Goal: Information Seeking & Learning: Learn about a topic

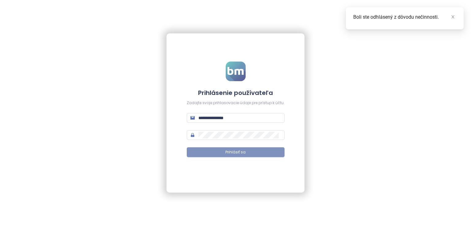
click at [209, 148] on button "Prihlásiť sa" at bounding box center [236, 153] width 98 height 10
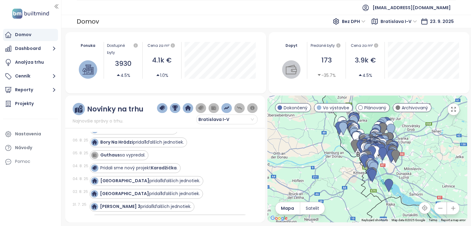
scroll to position [583, 0]
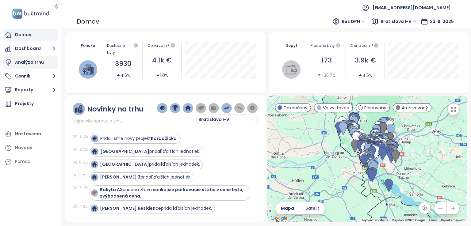
click at [45, 65] on div "Analýza trhu" at bounding box center [30, 62] width 55 height 12
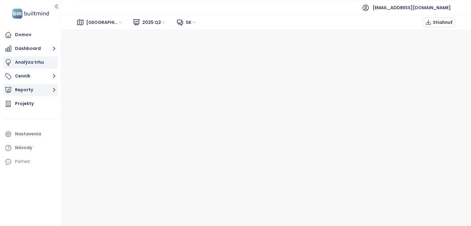
click at [51, 87] on icon "button" at bounding box center [54, 90] width 8 height 8
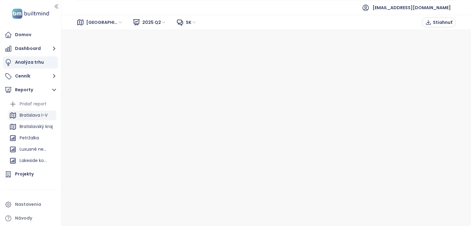
click at [40, 118] on div "Bratislava I-V" at bounding box center [34, 116] width 28 height 8
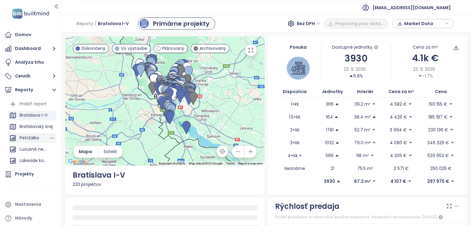
click at [33, 140] on div "Petržalka" at bounding box center [29, 138] width 19 height 8
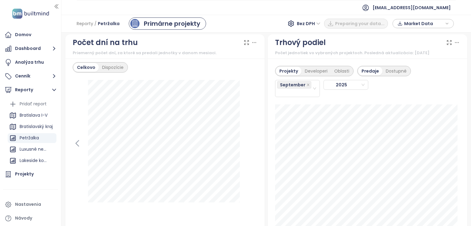
scroll to position [736, 0]
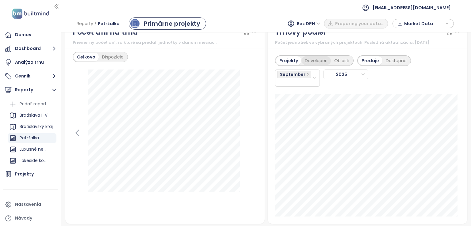
click at [313, 65] on div "Developeri" at bounding box center [315, 60] width 29 height 9
click at [38, 117] on div "Bratislava I-V" at bounding box center [34, 116] width 28 height 8
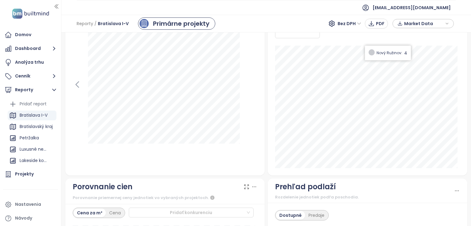
scroll to position [767, 0]
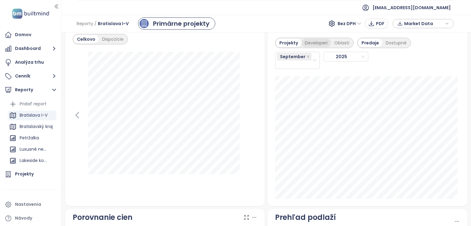
click at [318, 47] on div "Developeri" at bounding box center [315, 43] width 29 height 9
click at [39, 35] on div "Domov" at bounding box center [30, 35] width 55 height 12
